Goal: Task Accomplishment & Management: Manage account settings

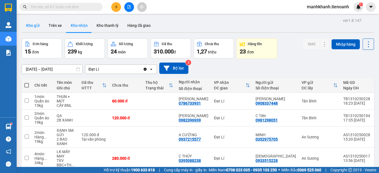
click at [33, 28] on button "Kho gửi" at bounding box center [33, 25] width 22 height 13
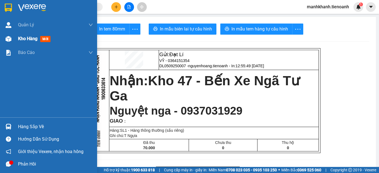
click at [30, 41] on span "Kho hàng" at bounding box center [27, 38] width 19 height 5
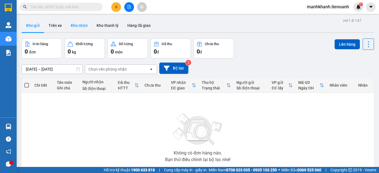
click at [72, 24] on button "Kho nhận" at bounding box center [79, 25] width 26 height 13
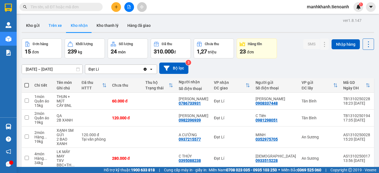
click at [55, 28] on button "Trên xe" at bounding box center [55, 25] width 22 height 13
type input "[DATE] – [DATE]"
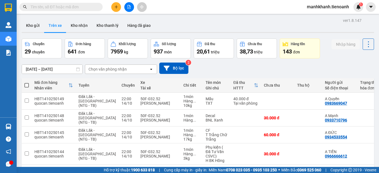
click at [107, 69] on div "Chọn văn phòng nhận" at bounding box center [107, 70] width 38 height 6
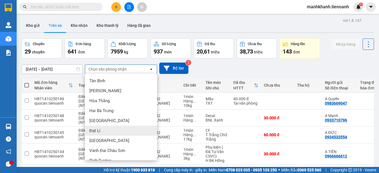
click at [101, 130] on div "Đạt Lí" at bounding box center [121, 131] width 72 height 10
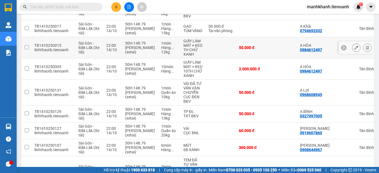
scroll to position [160, 0]
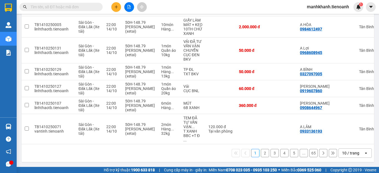
click at [353, 154] on div "10 / trang" at bounding box center [350, 153] width 17 height 6
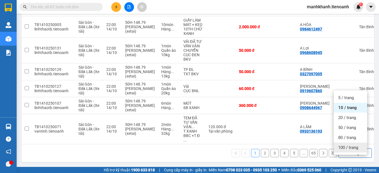
click at [352, 145] on div "100 / trang" at bounding box center [349, 148] width 33 height 10
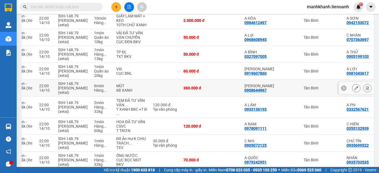
scroll to position [121, 0]
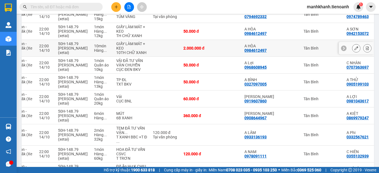
click at [159, 57] on td at bounding box center [165, 48] width 30 height 17
checkbox input "true"
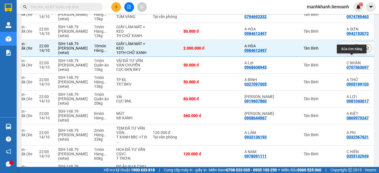
click at [354, 50] on icon at bounding box center [356, 48] width 4 height 4
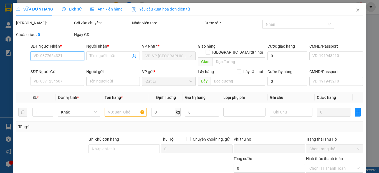
type input "0942153072"
type input "A SƠN"
type input "123456897"
type input "0984612497"
type input "A HÒA"
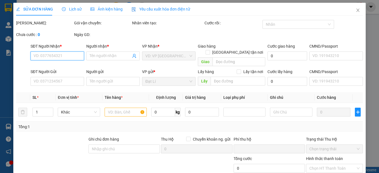
type input "ĐÃ TƯ VẤN CSVC"
type input "0"
type input "2.000.000"
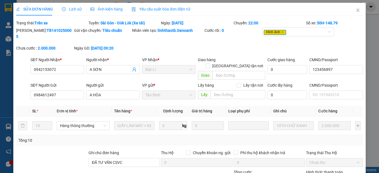
click at [111, 11] on span "Ảnh kiện hàng" at bounding box center [106, 9] width 32 height 4
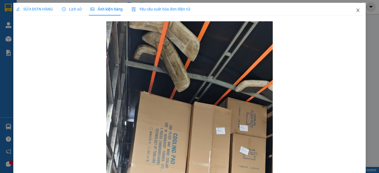
click at [355, 11] on icon "close" at bounding box center [357, 10] width 4 height 4
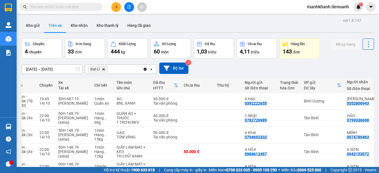
scroll to position [111, 0]
